Goal: Task Accomplishment & Management: Manage account settings

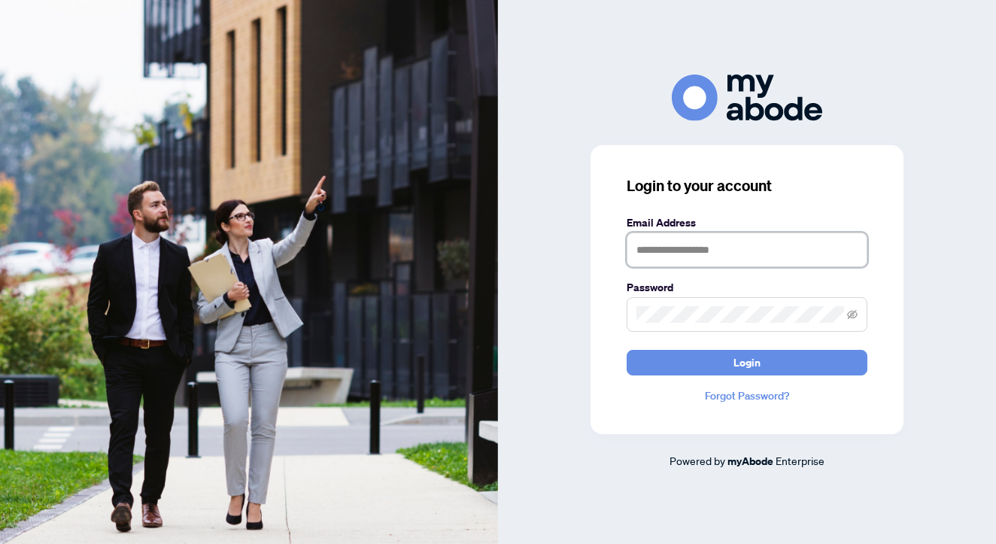
type input "**********"
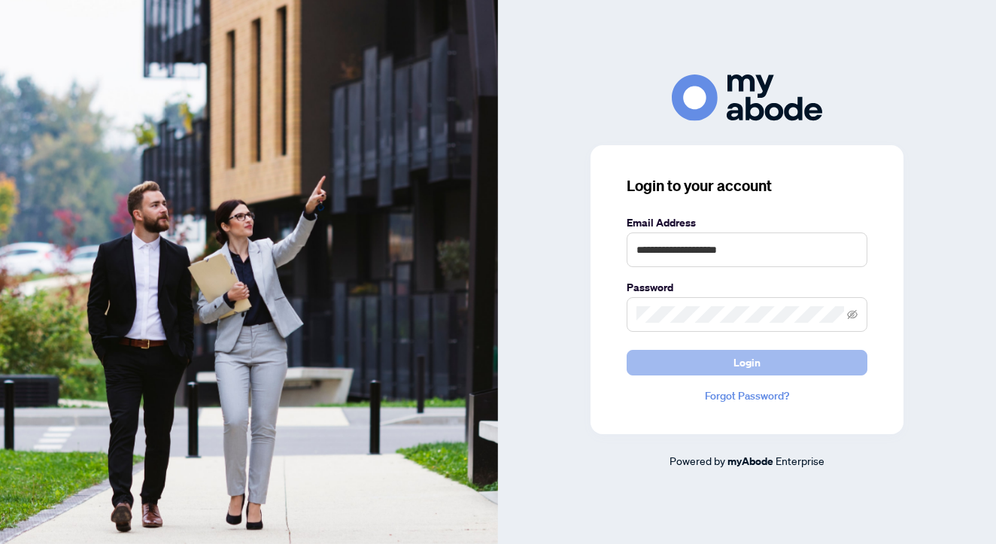
click at [757, 353] on span "Login" at bounding box center [746, 362] width 27 height 24
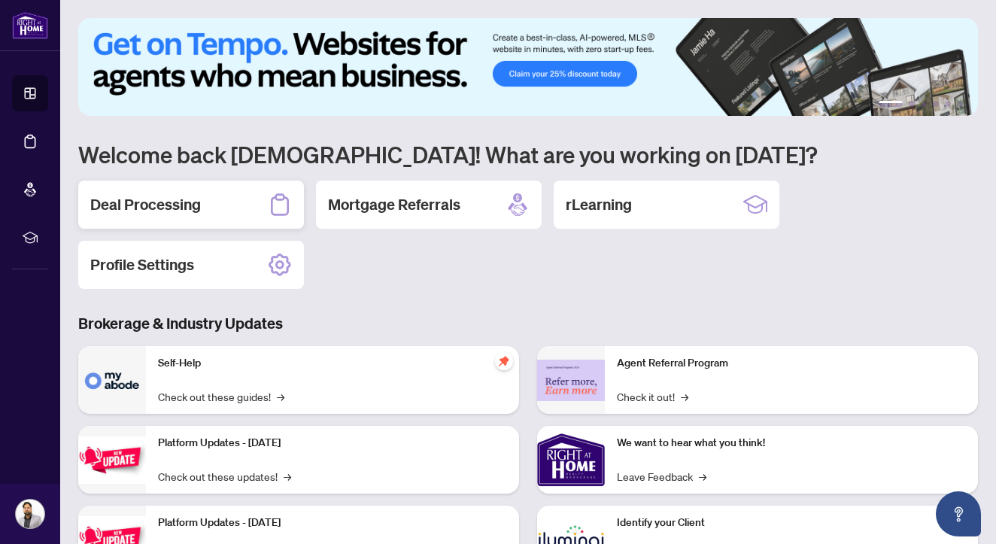
click at [235, 222] on div "Deal Processing" at bounding box center [191, 204] width 226 height 48
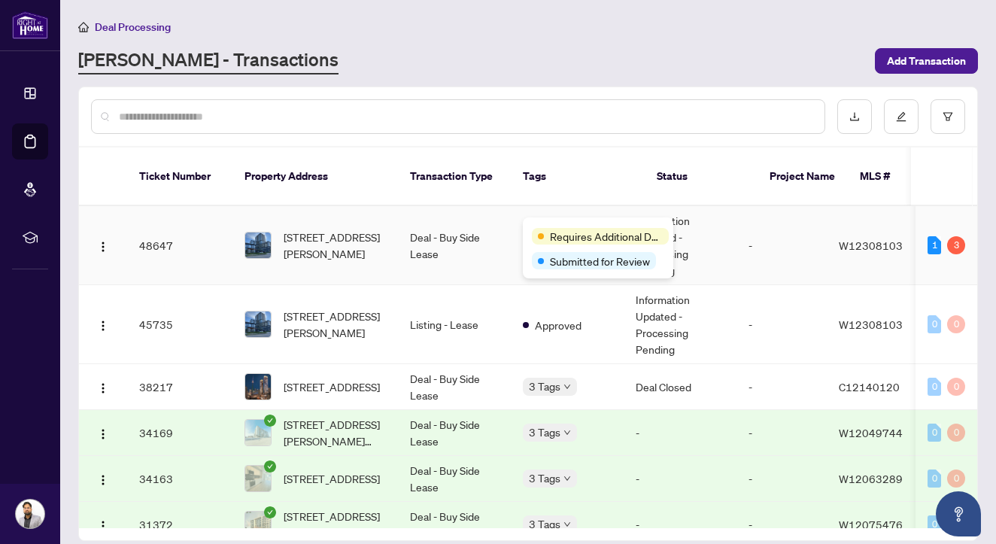
click at [557, 232] on span "Requires Additional Docs" at bounding box center [606, 236] width 113 height 17
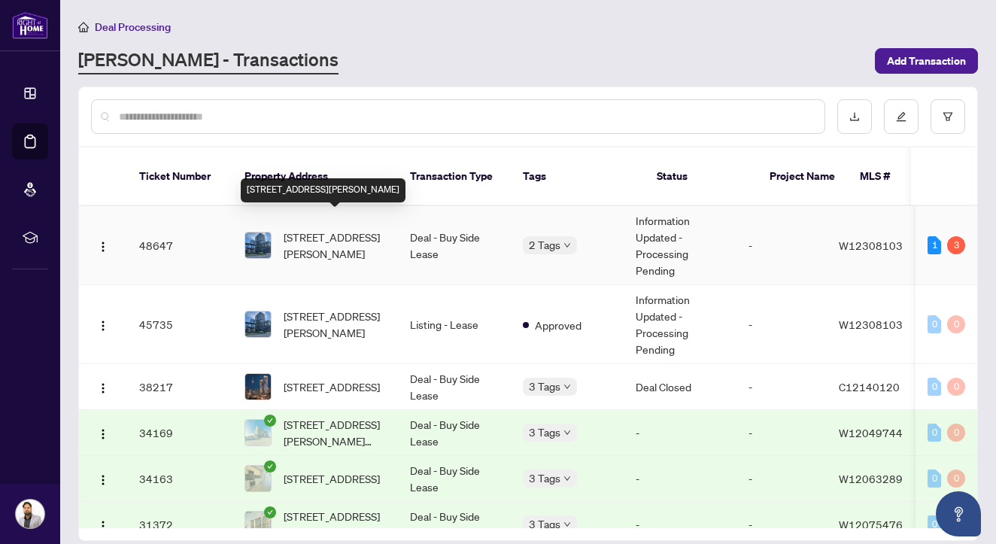
click at [171, 232] on td "48647" at bounding box center [179, 245] width 105 height 79
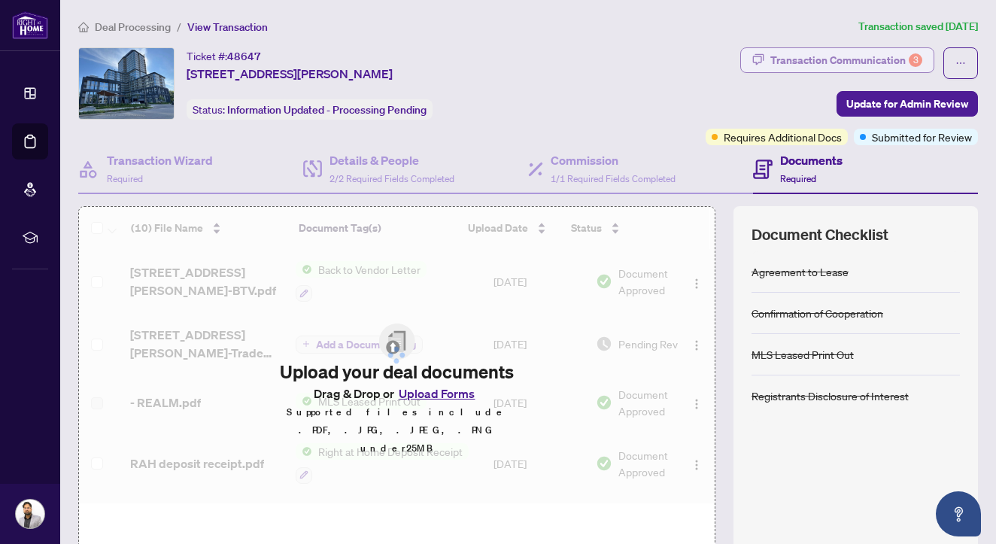
click at [896, 59] on div "Transaction Communication 3" at bounding box center [846, 60] width 152 height 24
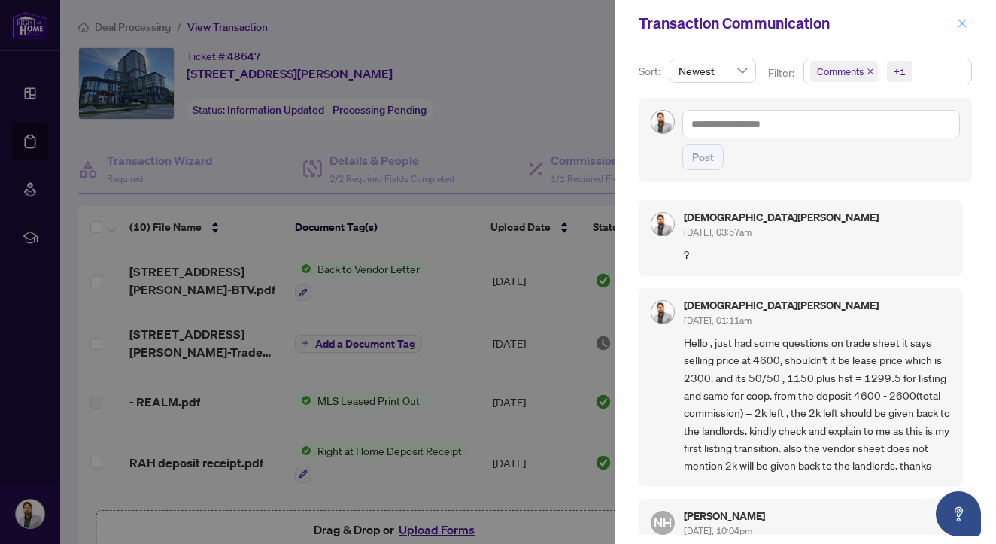
click at [966, 23] on icon "close" at bounding box center [962, 23] width 11 height 11
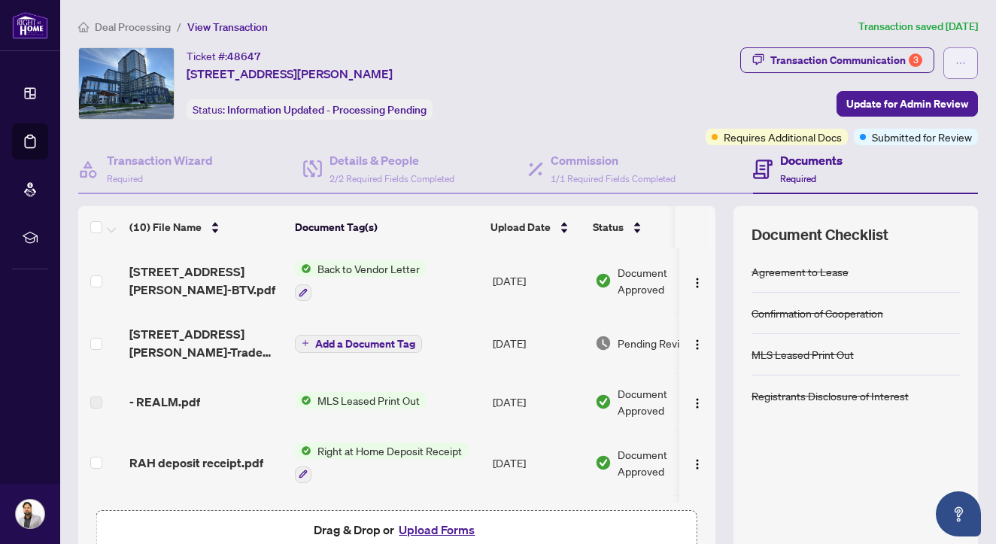
click at [960, 56] on span "button" at bounding box center [960, 63] width 11 height 24
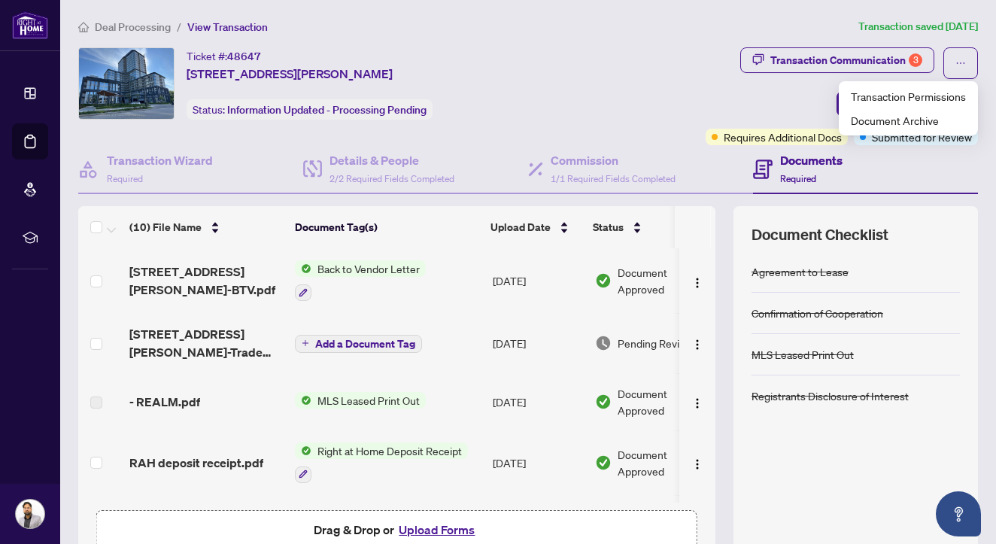
click at [690, 108] on div "Transaction Communication 3 Update for Admin Review Requires Additional Docs Su…" at bounding box center [775, 96] width 406 height 98
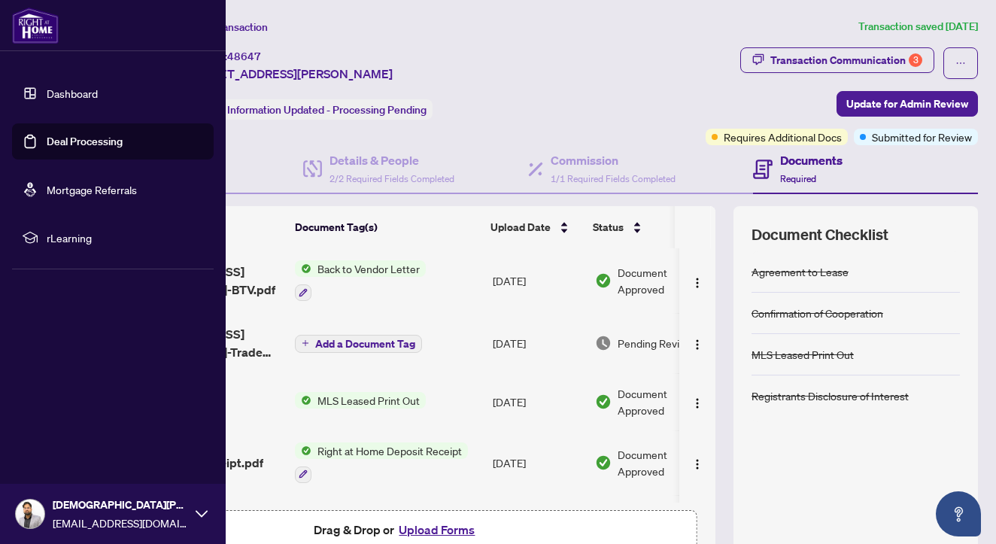
click at [177, 525] on span "[EMAIL_ADDRESS][DOMAIN_NAME]" at bounding box center [120, 522] width 135 height 17
click at [198, 511] on icon at bounding box center [202, 514] width 12 height 12
click at [167, 428] on button "Logout" at bounding box center [113, 424] width 202 height 26
click at [53, 420] on span "Logout" at bounding box center [61, 424] width 34 height 24
